Goal: Task Accomplishment & Management: Use online tool/utility

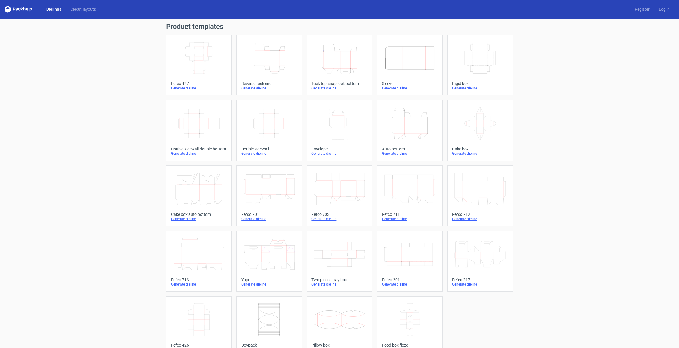
click at [275, 62] on icon "Height Depth Width" at bounding box center [269, 58] width 51 height 32
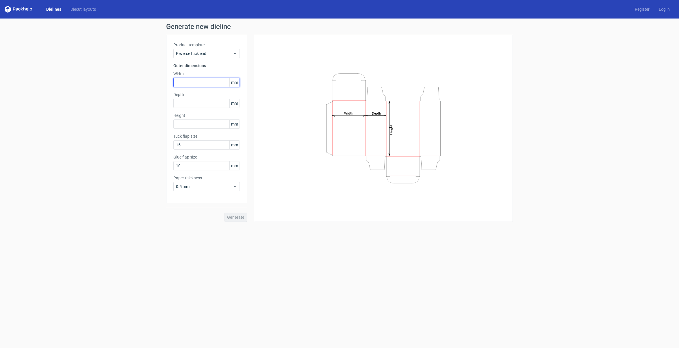
click at [202, 82] on input "text" at bounding box center [206, 82] width 66 height 9
type input "660"
drag, startPoint x: 183, startPoint y: 81, endPoint x: 169, endPoint y: 81, distance: 14.2
click at [169, 81] on div "Product template Reverse tuck end Outer dimensions Width 660 mm Depth mm Height…" at bounding box center [206, 119] width 81 height 168
type input "66"
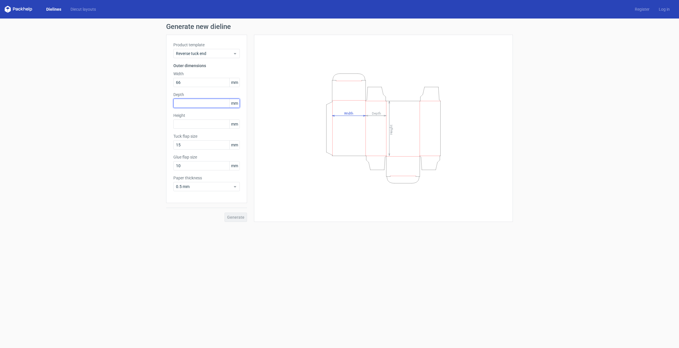
click at [182, 107] on input "text" at bounding box center [206, 103] width 66 height 9
type input "66"
click at [192, 125] on input "text" at bounding box center [206, 123] width 66 height 9
type input "226"
click at [242, 215] on span "Generate" at bounding box center [235, 217] width 17 height 4
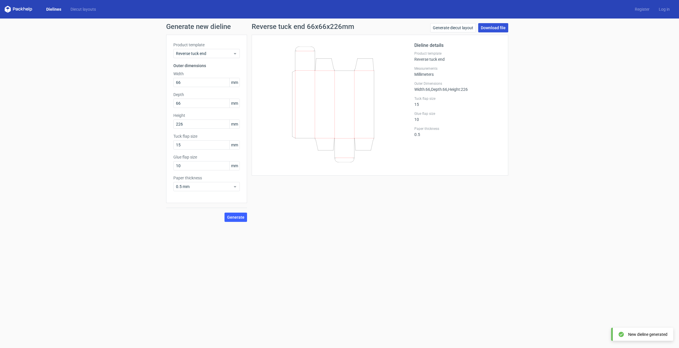
click at [497, 26] on link "Download file" at bounding box center [493, 27] width 30 height 9
